Goal: Navigation & Orientation: Find specific page/section

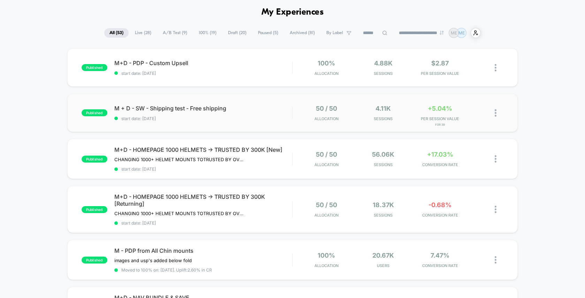
scroll to position [55, 0]
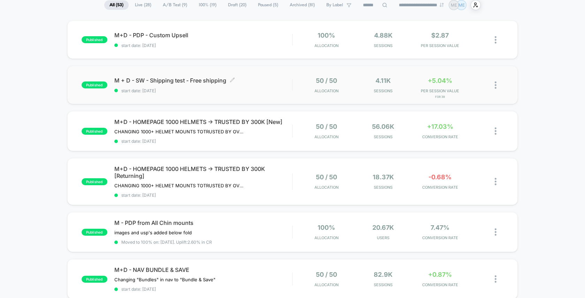
click at [277, 87] on div "M + D - SW - Shipping test - Free shipping Click to edit experience details Cli…" at bounding box center [203, 85] width 178 height 16
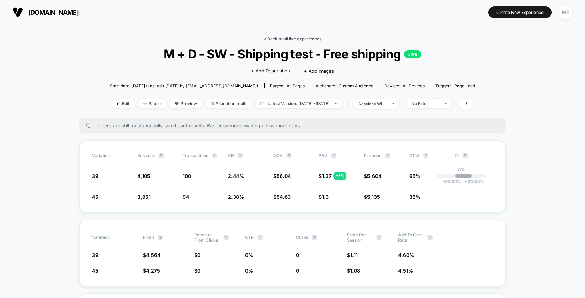
click at [291, 37] on link "< Back to all live experiences" at bounding box center [293, 38] width 58 height 5
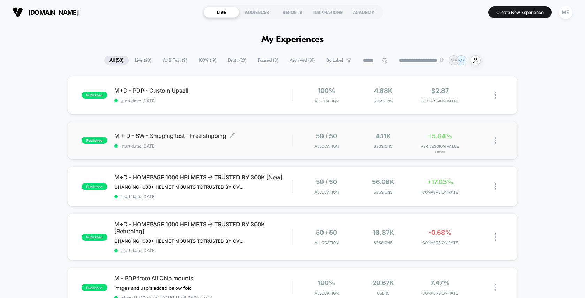
click at [274, 136] on span "M + D - SW - Shipping test - Free shipping Click to edit experience details" at bounding box center [203, 135] width 178 height 7
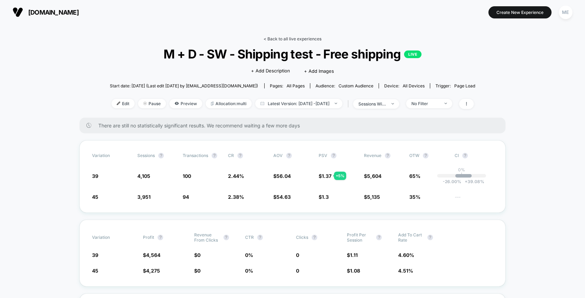
click at [276, 37] on link "< Back to all live experiences" at bounding box center [293, 38] width 58 height 5
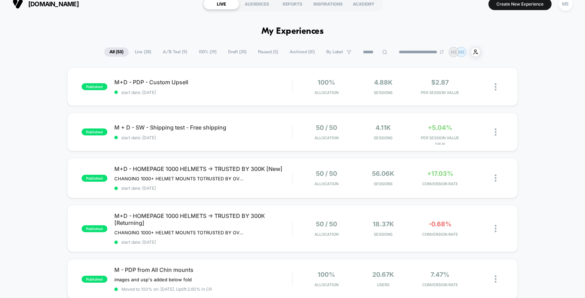
scroll to position [10, 0]
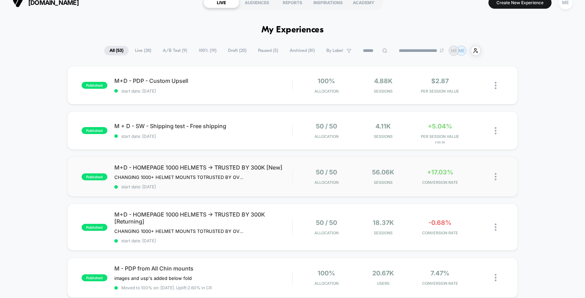
click at [285, 183] on div "M+D - HOMEPAGE 1000 HELMETS -> TRUSTED BY 300K [New] CHANGING 1000+ HELMET MOUN…" at bounding box center [203, 176] width 178 height 25
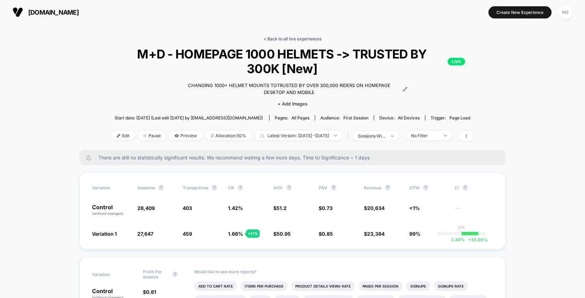
click at [276, 39] on link "< Back to all live experiences" at bounding box center [293, 38] width 58 height 5
